Goal: Task Accomplishment & Management: Use online tool/utility

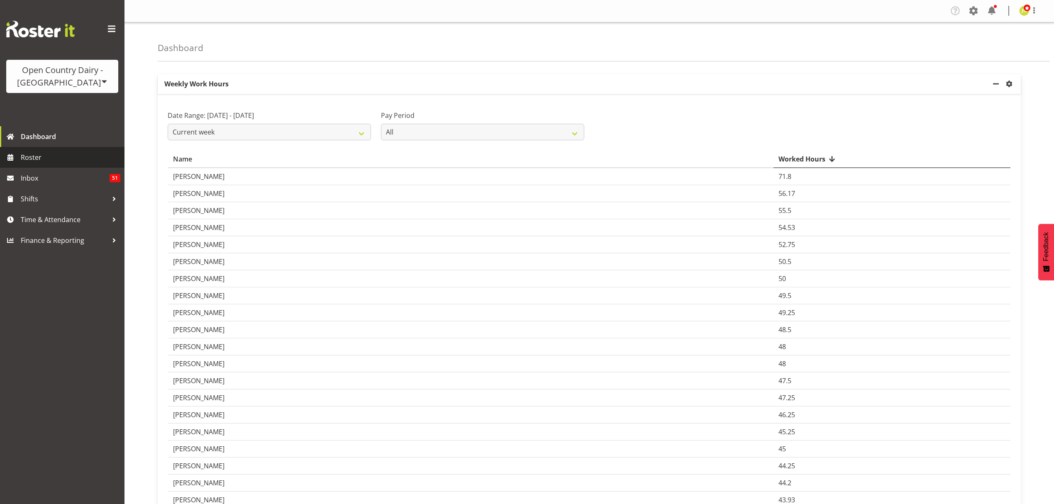
click at [55, 159] on span "Roster" at bounding box center [71, 157] width 100 height 12
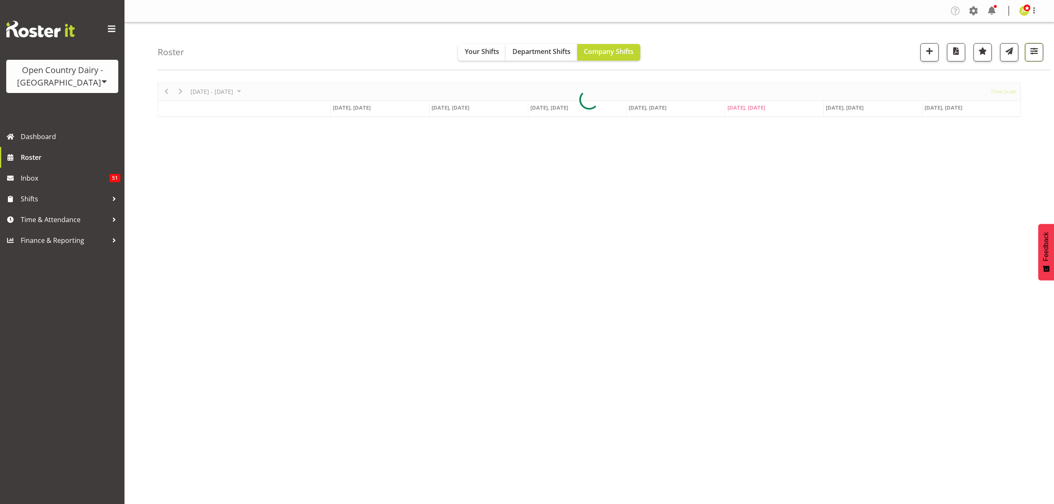
click at [1035, 51] on span "button" at bounding box center [1034, 51] width 11 height 11
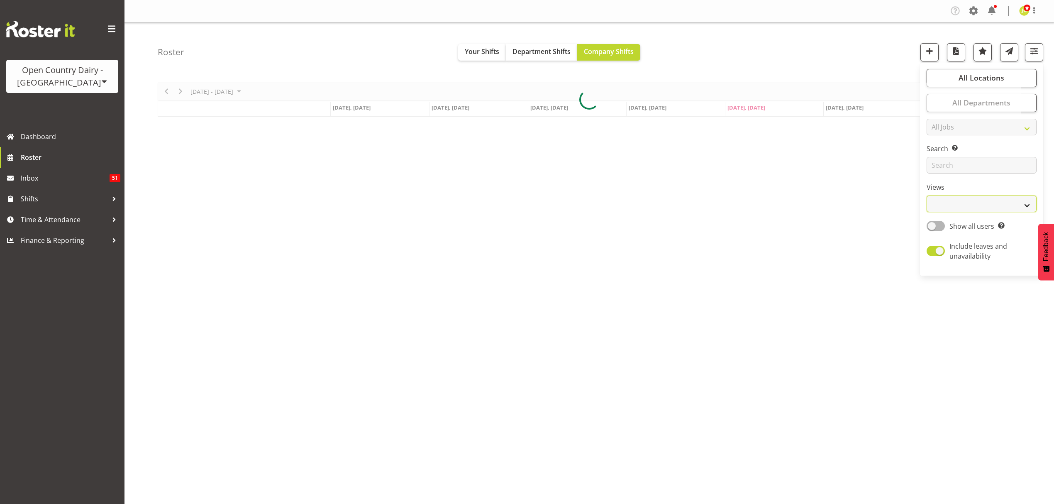
click at [989, 197] on select "Staff Role Shift - Horizontal Shift - Vertical Staff - Location" at bounding box center [982, 203] width 110 height 17
select select "shift"
click at [927, 196] on select "Staff Role Shift - Horizontal Shift - Vertical Staff - Location" at bounding box center [982, 203] width 110 height 17
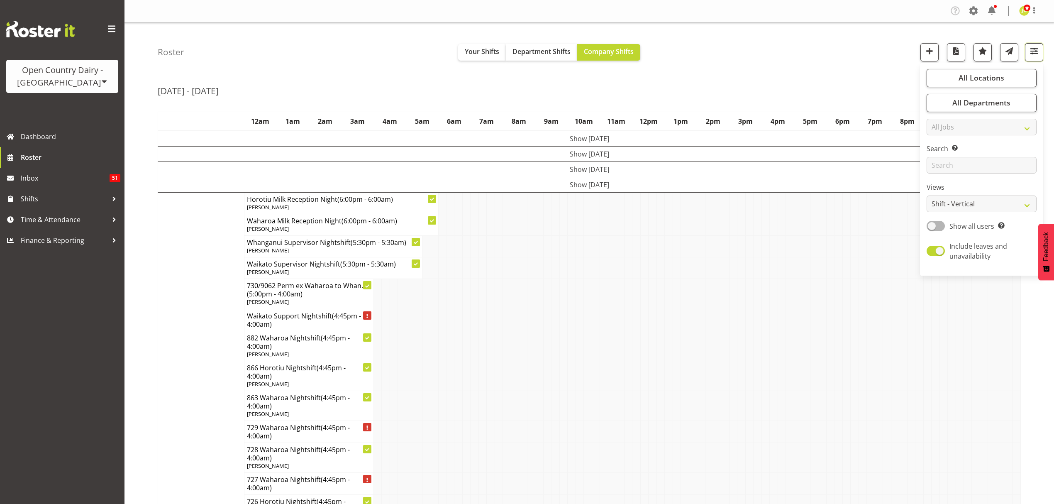
click at [1038, 54] on span "button" at bounding box center [1034, 51] width 11 height 11
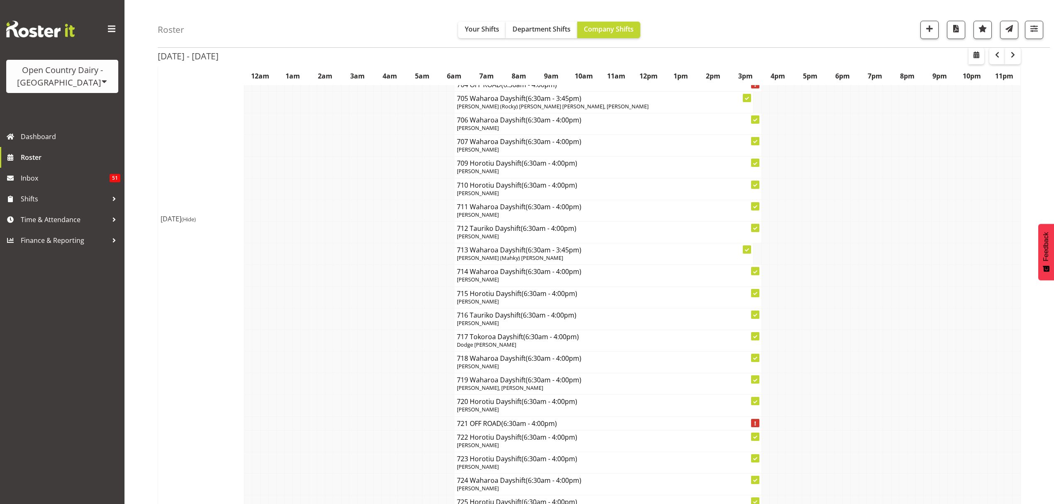
scroll to position [4538, 0]
